Goal: Task Accomplishment & Management: Complete application form

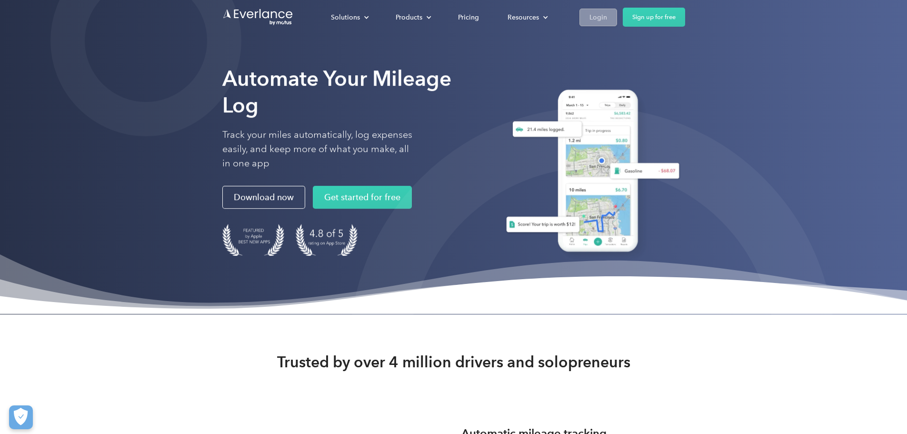
click at [607, 20] on div "Login" at bounding box center [599, 17] width 18 height 12
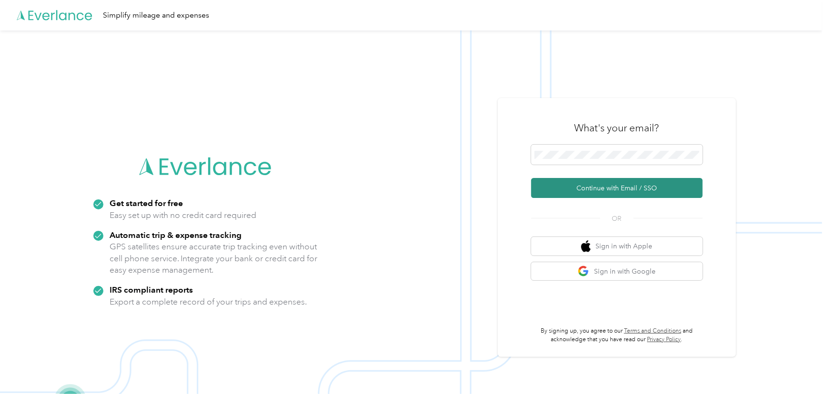
click at [608, 183] on button "Continue with Email / SSO" at bounding box center [616, 188] width 171 height 20
click at [591, 187] on button "Continue with Email / SSO" at bounding box center [616, 188] width 171 height 20
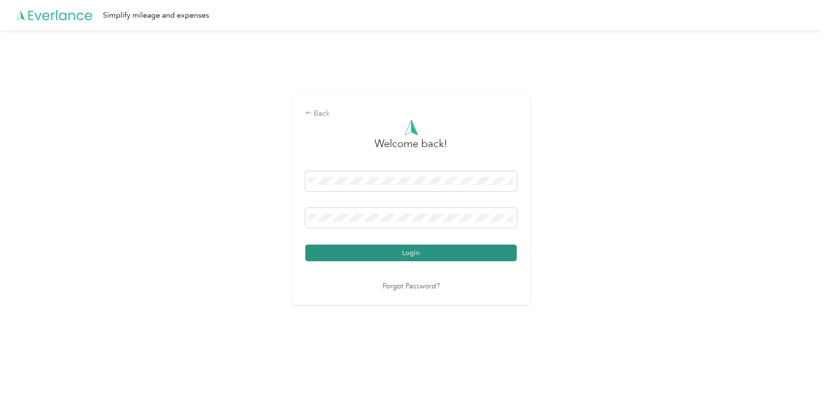
click at [426, 248] on button "Login" at bounding box center [411, 253] width 212 height 17
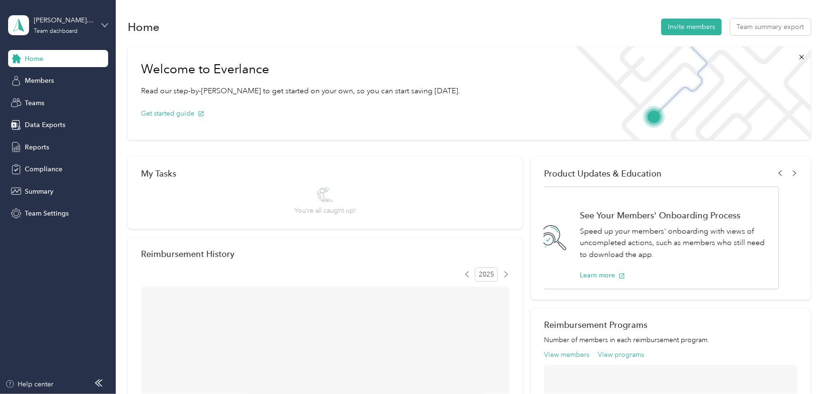
click at [105, 27] on icon at bounding box center [104, 25] width 7 height 7
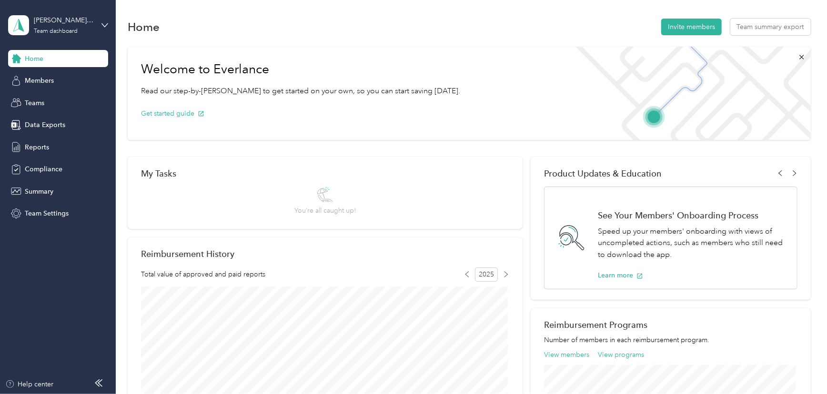
click at [85, 100] on div "Personal dashboard" at bounding box center [135, 99] width 241 height 17
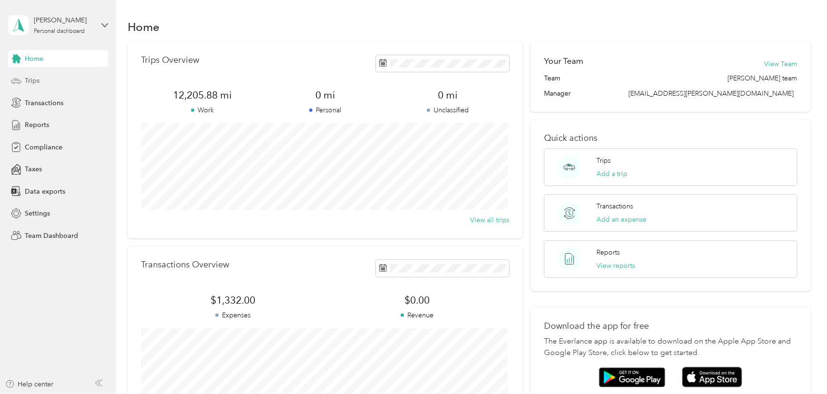
click at [33, 83] on span "Trips" at bounding box center [32, 81] width 15 height 10
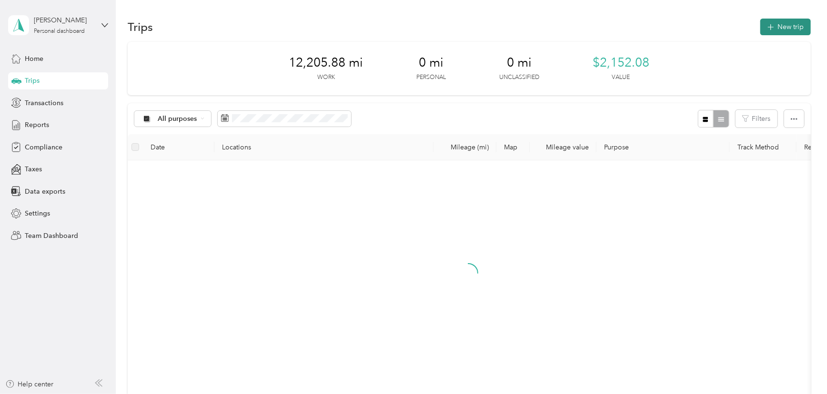
click at [775, 30] on button "New trip" at bounding box center [785, 27] width 50 height 17
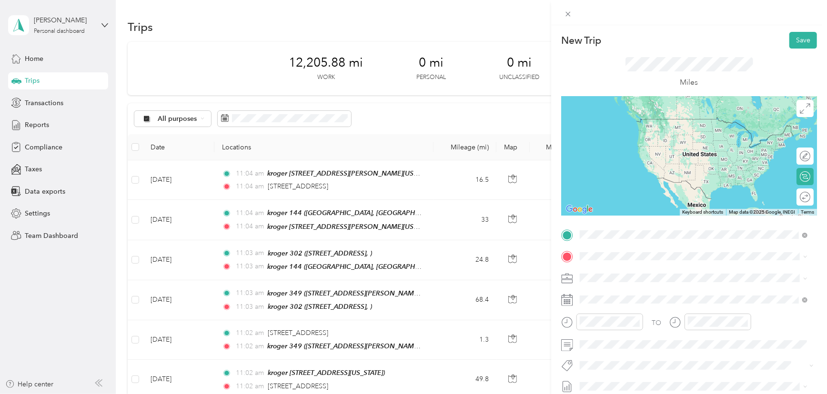
click at [658, 267] on span "[STREET_ADDRESS][US_STATE]" at bounding box center [645, 269] width 95 height 9
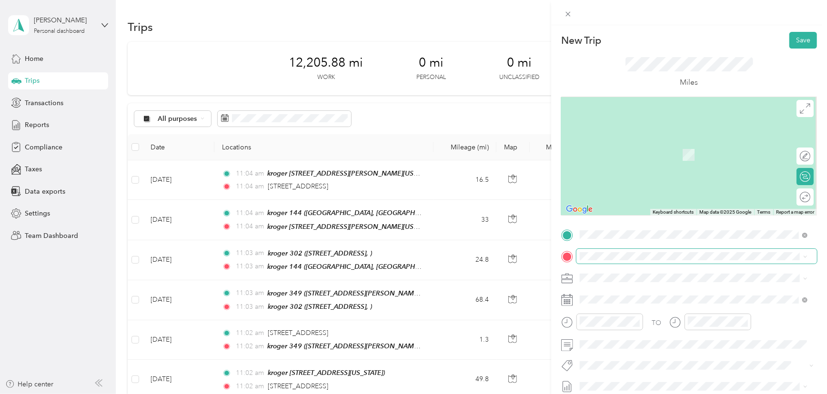
click at [632, 252] on span at bounding box center [696, 256] width 241 height 15
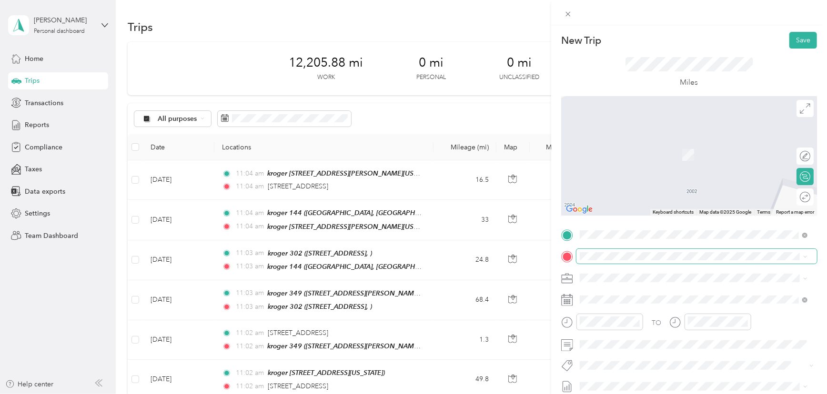
scroll to position [104, 0]
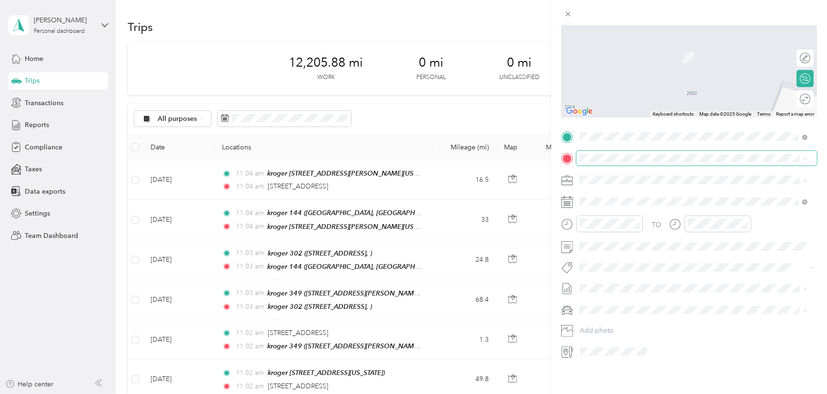
click at [604, 151] on span at bounding box center [696, 158] width 241 height 15
click at [622, 195] on div "kroger [STREET_ADDRESS]" at bounding box center [701, 201] width 206 height 30
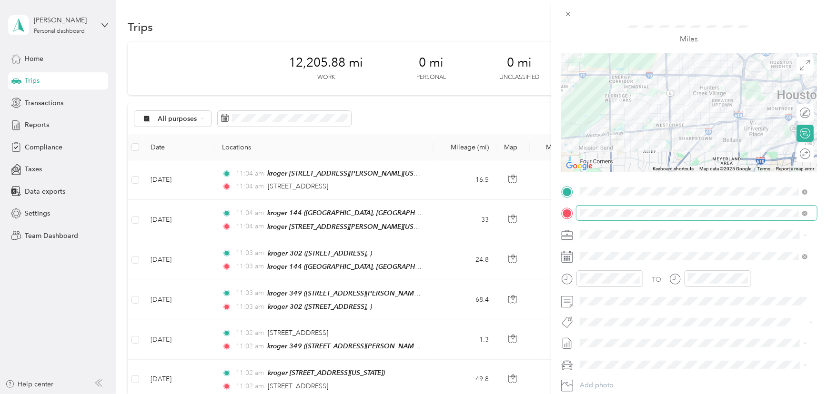
scroll to position [0, 0]
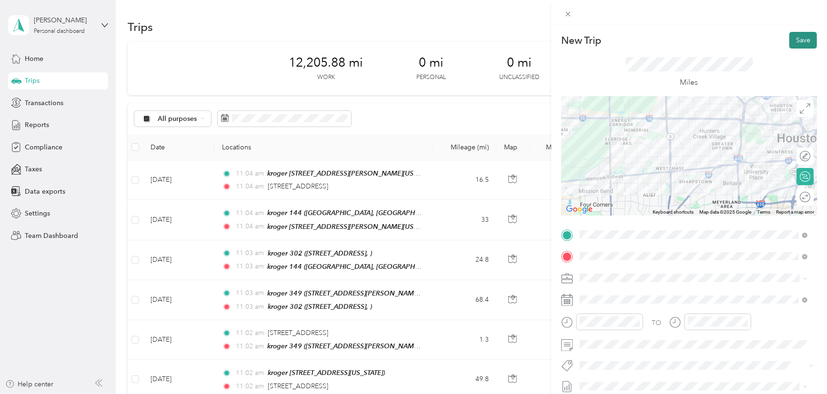
click at [789, 39] on button "Save" at bounding box center [803, 40] width 28 height 17
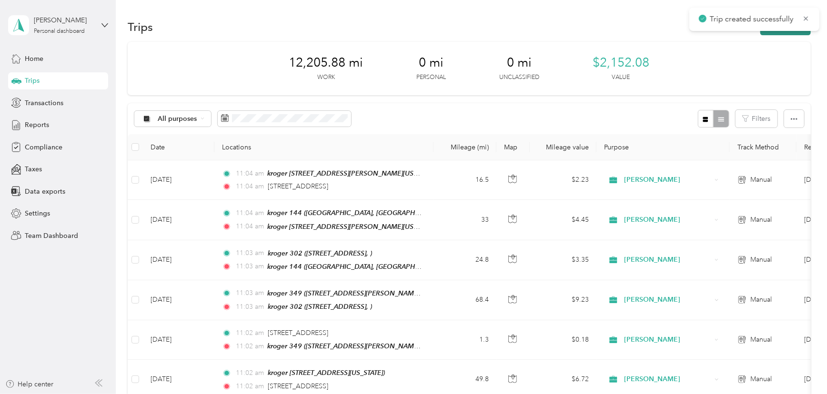
click at [768, 33] on button "New trip" at bounding box center [785, 27] width 50 height 17
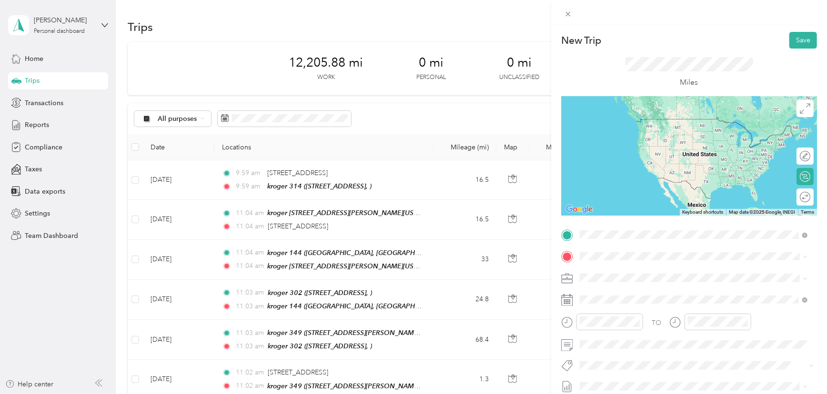
click at [610, 280] on span "[GEOGRAPHIC_DATA] [GEOGRAPHIC_DATA] [GEOGRAPHIC_DATA]" at bounding box center [667, 288] width 139 height 18
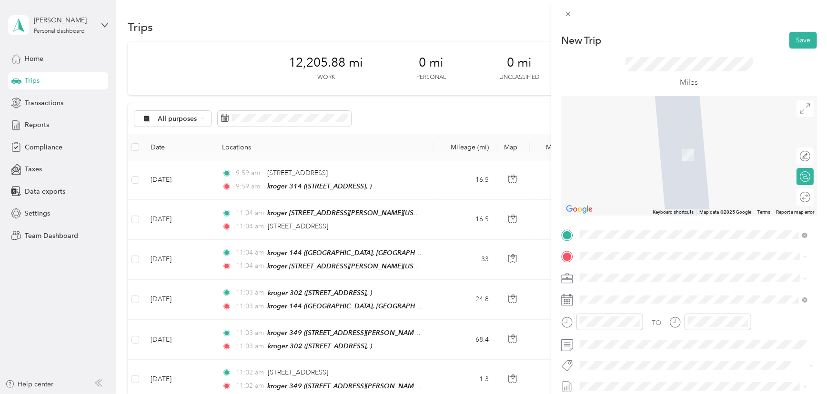
click at [613, 148] on div "kroger [STREET_ADDRESS][PERSON_NAME][US_STATE]" at bounding box center [701, 155] width 206 height 30
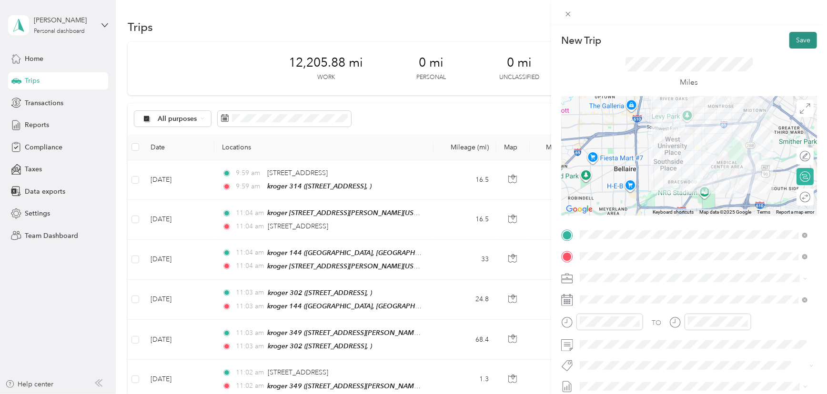
click at [790, 40] on button "Save" at bounding box center [803, 40] width 28 height 17
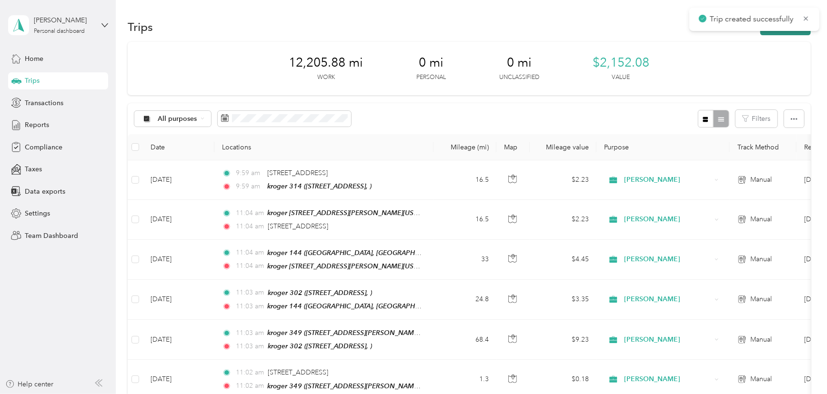
click at [765, 32] on button "New trip" at bounding box center [785, 27] width 50 height 17
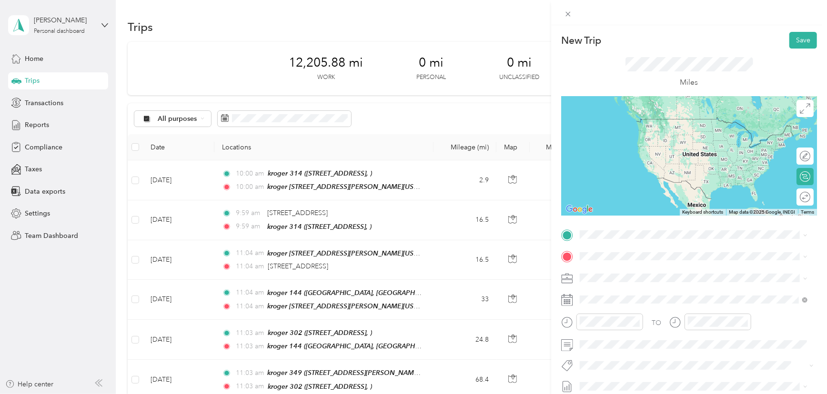
click at [609, 369] on strong "kroger 17" at bounding box center [613, 367] width 31 height 9
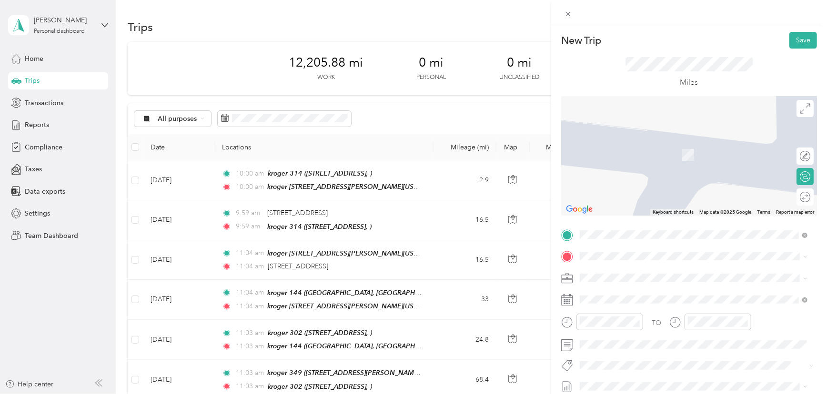
click at [606, 158] on span "[GEOGRAPHIC_DATA][PERSON_NAME], [GEOGRAPHIC_DATA], [US_STATE], [GEOGRAPHIC_DATA]" at bounding box center [696, 160] width 196 height 18
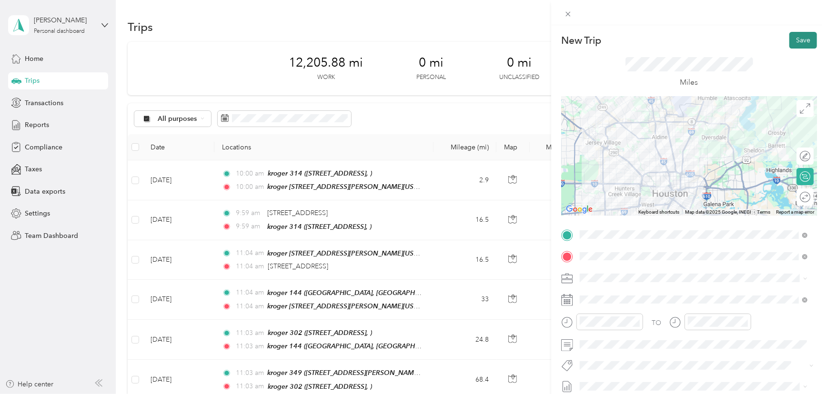
click at [794, 43] on button "Save" at bounding box center [803, 40] width 28 height 17
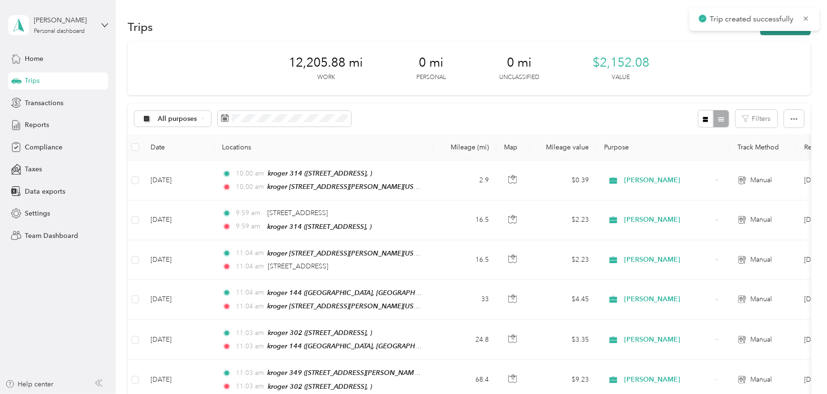
click at [765, 32] on button "New trip" at bounding box center [785, 27] width 50 height 17
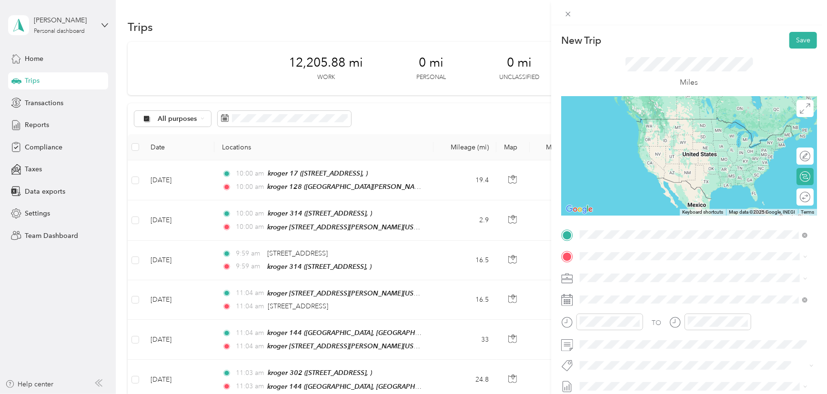
click at [630, 293] on div "kroger [STREET_ADDRESS][PERSON_NAME][US_STATE]" at bounding box center [701, 283] width 206 height 30
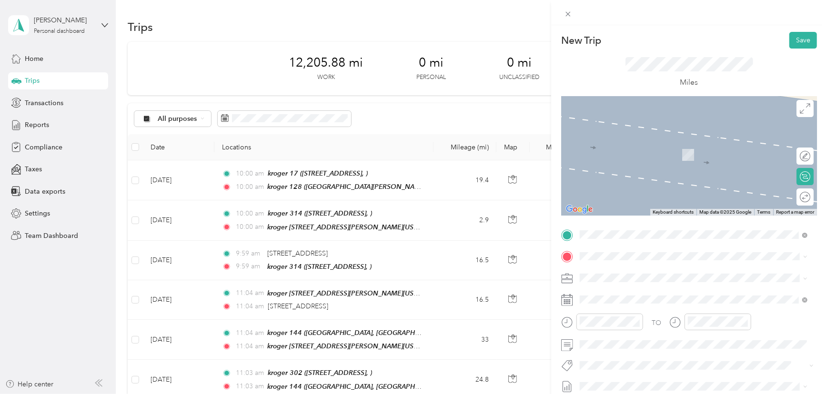
click at [639, 159] on div "kroger 190 9475 Fm 1960 Bypass Rd W [GEOGRAPHIC_DATA] [GEOGRAPHIC_DATA]" at bounding box center [694, 148] width 221 height 23
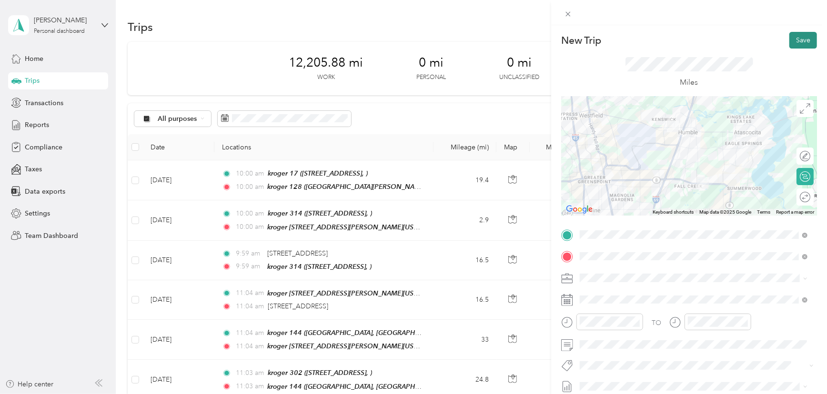
click at [789, 43] on button "Save" at bounding box center [803, 40] width 28 height 17
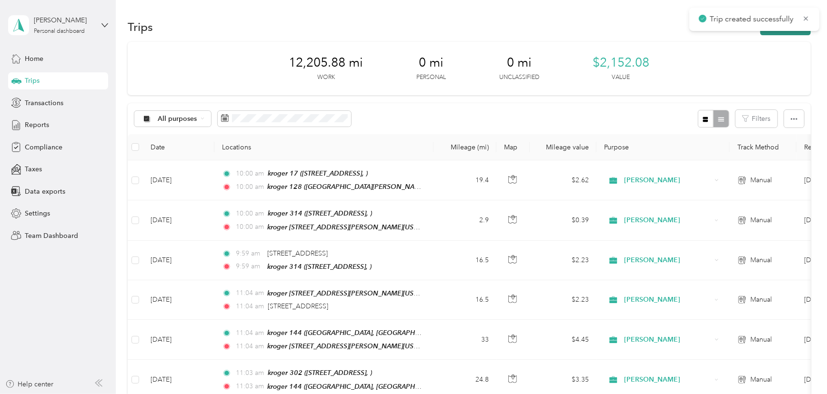
click at [766, 33] on button "New trip" at bounding box center [785, 27] width 50 height 17
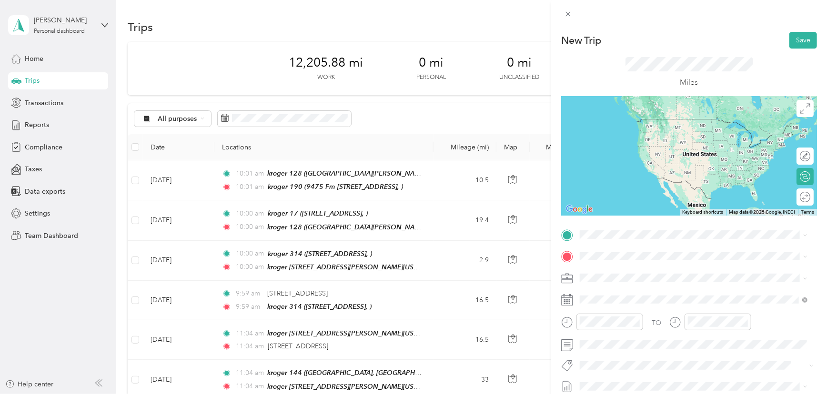
click at [627, 284] on div "kroger 190 9475 Fm 1960 Bypass Rd W [GEOGRAPHIC_DATA] [GEOGRAPHIC_DATA]" at bounding box center [642, 276] width 89 height 20
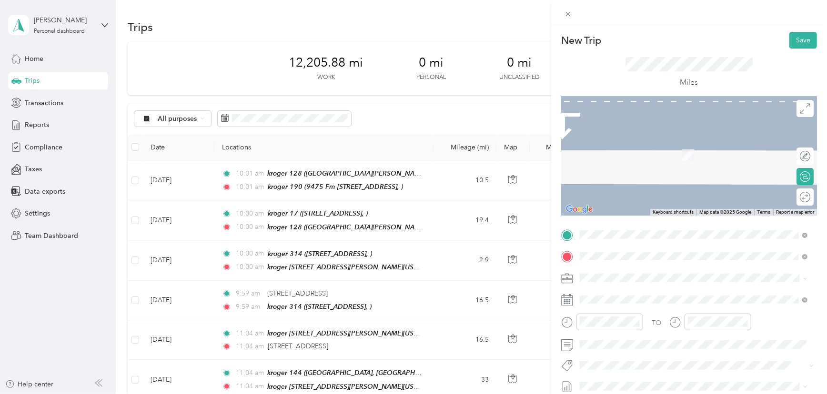
click at [644, 294] on span "[STREET_ADDRESS][US_STATE]" at bounding box center [645, 291] width 95 height 9
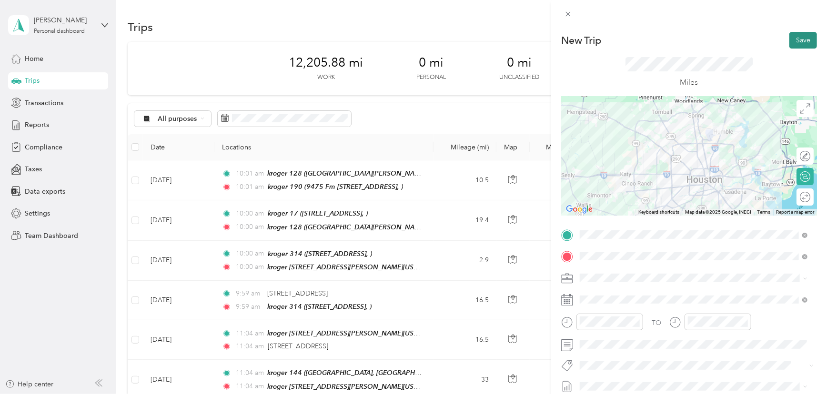
click at [791, 44] on button "Save" at bounding box center [803, 40] width 28 height 17
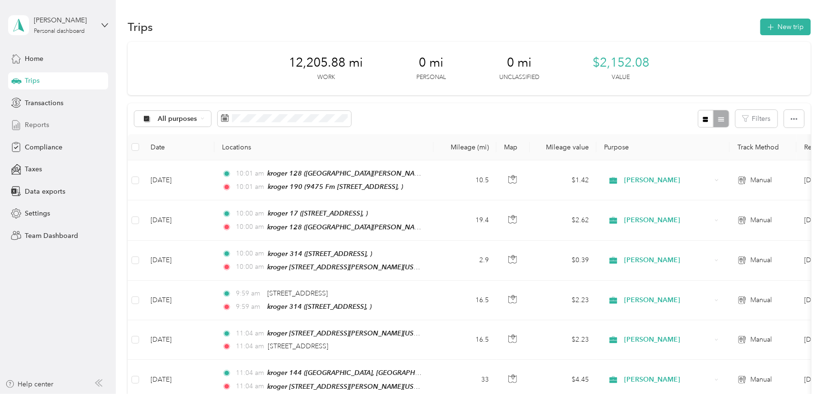
click at [40, 124] on span "Reports" at bounding box center [37, 125] width 24 height 10
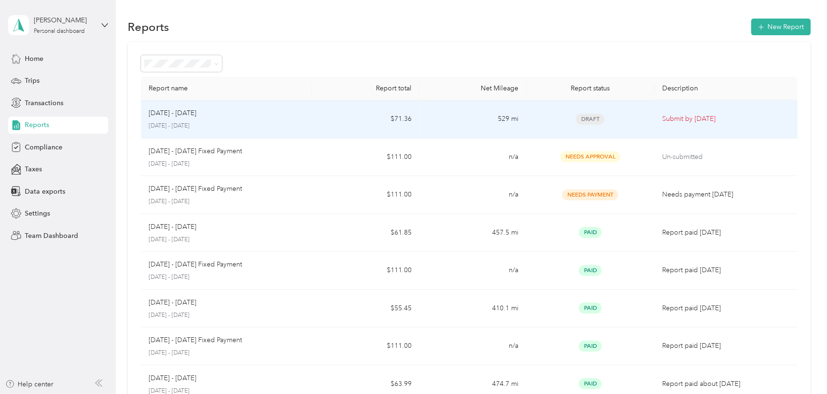
click at [590, 121] on span "Draft" at bounding box center [590, 119] width 29 height 11
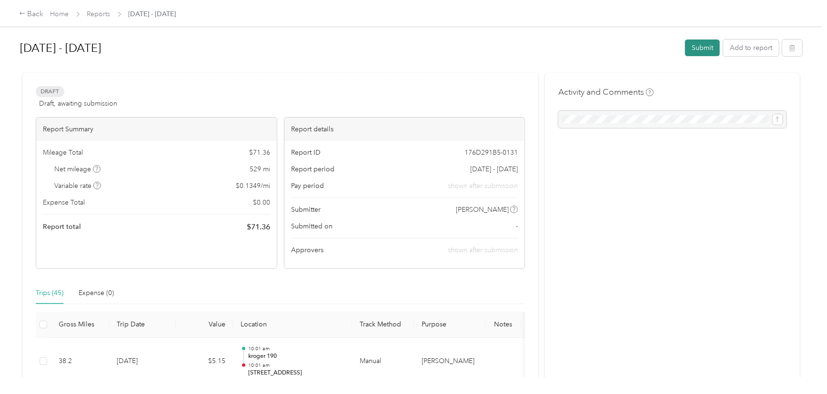
click at [695, 51] on button "Submit" at bounding box center [702, 48] width 35 height 17
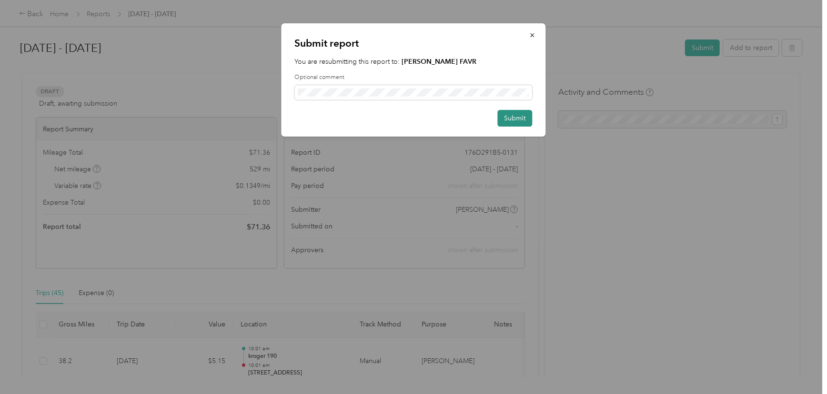
click at [516, 114] on button "Submit" at bounding box center [515, 118] width 35 height 17
